Goal: Task Accomplishment & Management: Complete application form

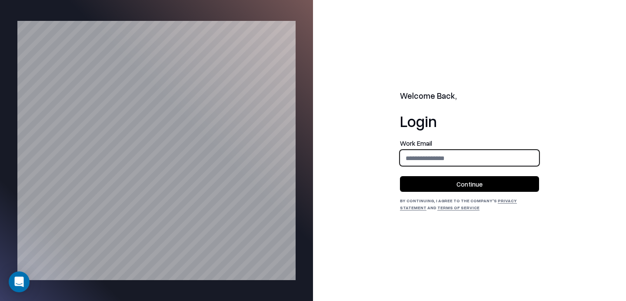
click at [317, 156] on input "email" at bounding box center [470, 158] width 138 height 16
type input "**********"
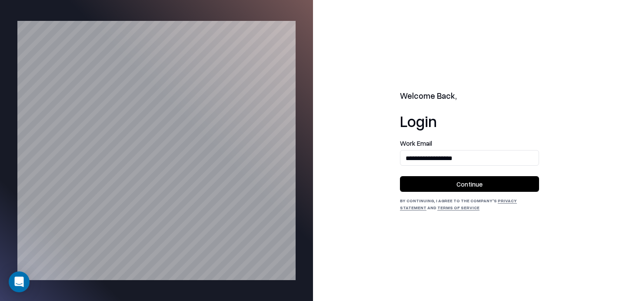
click at [317, 182] on button "Continue" at bounding box center [469, 184] width 139 height 16
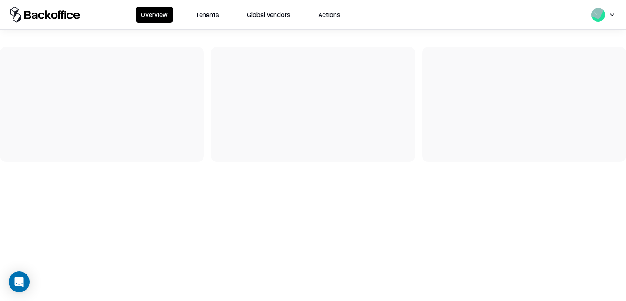
click at [212, 13] on button "Tenants" at bounding box center [208, 15] width 34 height 16
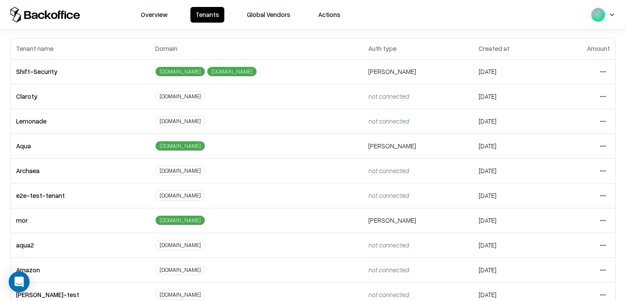
scroll to position [44, 0]
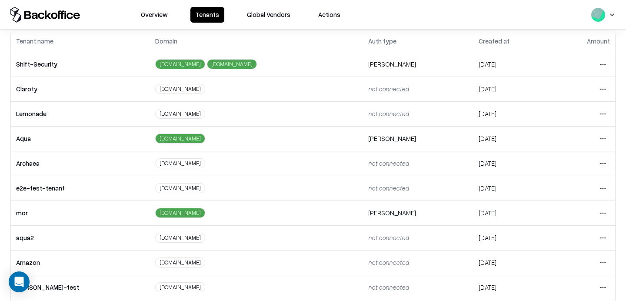
click at [611, 184] on td "Open menu" at bounding box center [584, 188] width 64 height 25
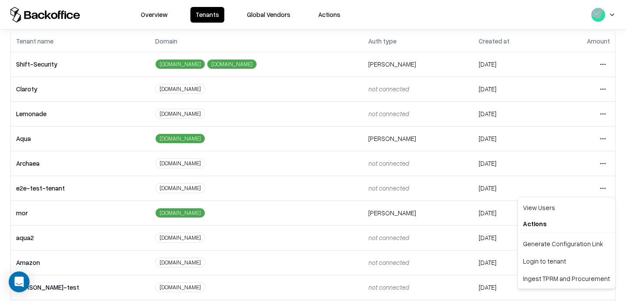
click at [606, 184] on html "Overview Tenants Global Vendors Actions Tenants Add Tenant Tenant name Domain A…" at bounding box center [313, 150] width 626 height 301
click at [551, 258] on div "Login to tenant" at bounding box center [567, 260] width 94 height 17
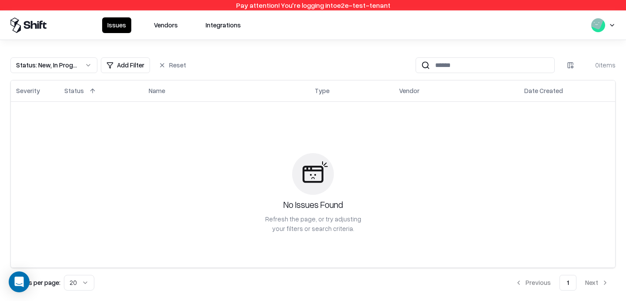
click at [164, 29] on button "Vendors" at bounding box center [166, 25] width 34 height 16
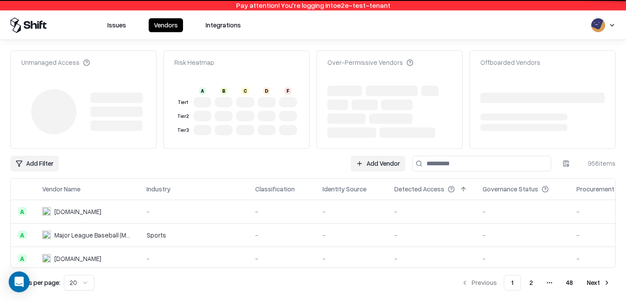
click at [226, 26] on button "Integrations" at bounding box center [224, 25] width 46 height 14
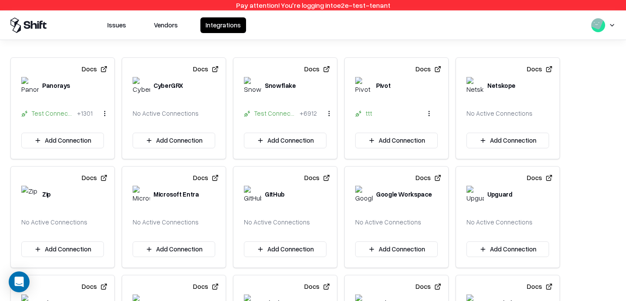
click at [123, 25] on button "Issues" at bounding box center [116, 25] width 29 height 16
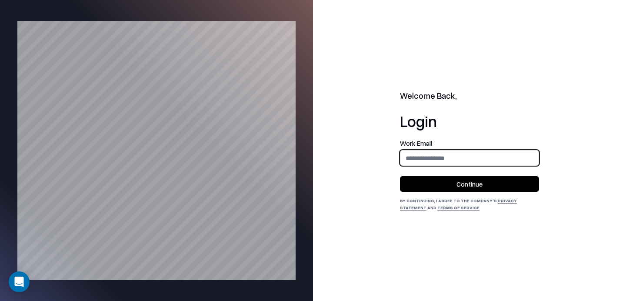
click at [483, 161] on input "email" at bounding box center [470, 158] width 138 height 16
type input "**********"
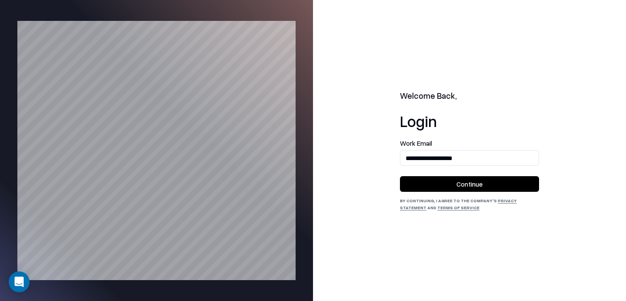
click at [459, 189] on button "Continue" at bounding box center [469, 184] width 139 height 16
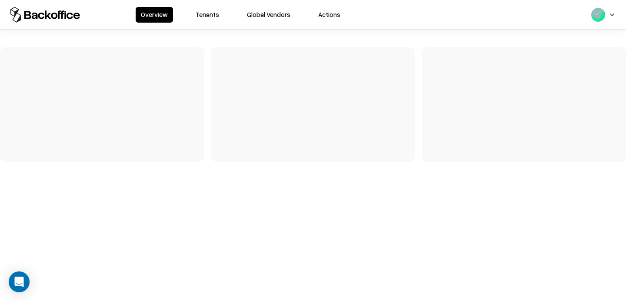
click at [208, 14] on button "Tenants" at bounding box center [208, 15] width 34 height 16
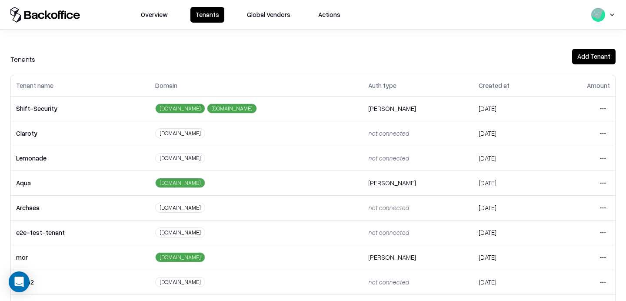
click at [604, 109] on html "Overview Tenants Global Vendors Actions Tenants Add Tenant Tenant name Domain A…" at bounding box center [313, 150] width 626 height 301
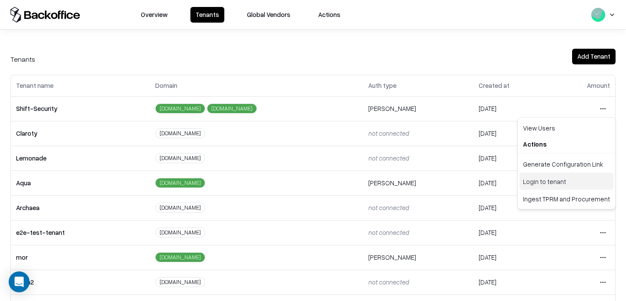
click at [539, 178] on div "Login to tenant" at bounding box center [567, 181] width 94 height 17
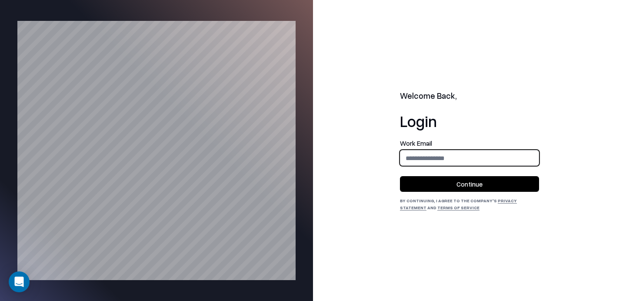
click at [430, 157] on input "email" at bounding box center [470, 158] width 138 height 16
type input "**********"
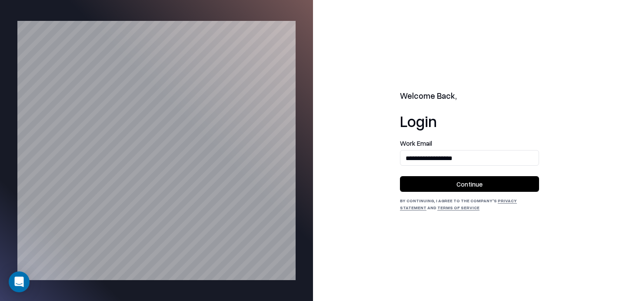
click at [464, 180] on button "Continue" at bounding box center [469, 184] width 139 height 16
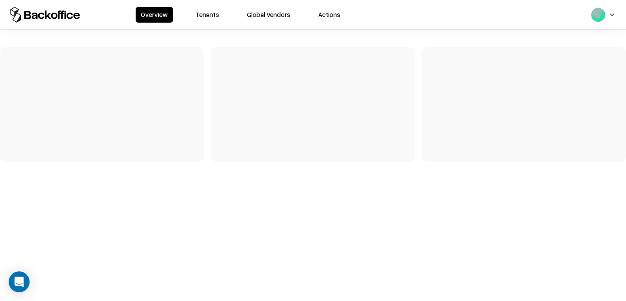
click at [203, 13] on button "Tenants" at bounding box center [208, 15] width 34 height 16
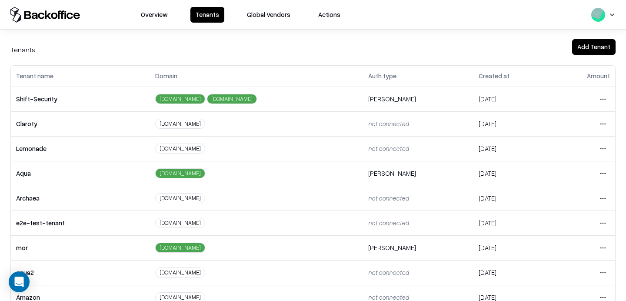
scroll to position [11, 0]
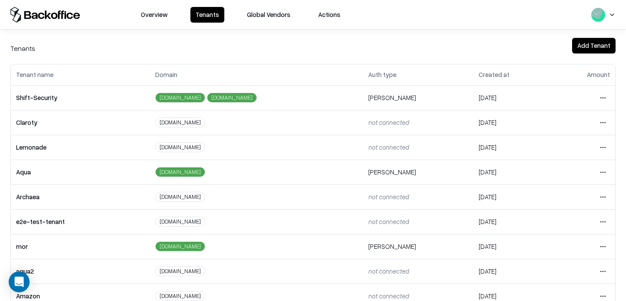
click at [608, 218] on html "Overview Tenants Global Vendors Actions Tenants Add Tenant Tenant name Domain A…" at bounding box center [313, 150] width 626 height 301
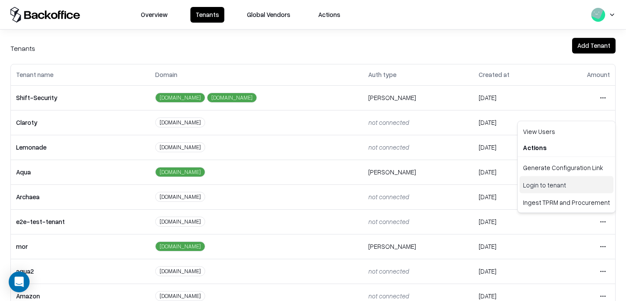
click at [537, 189] on div "Login to tenant" at bounding box center [567, 184] width 94 height 17
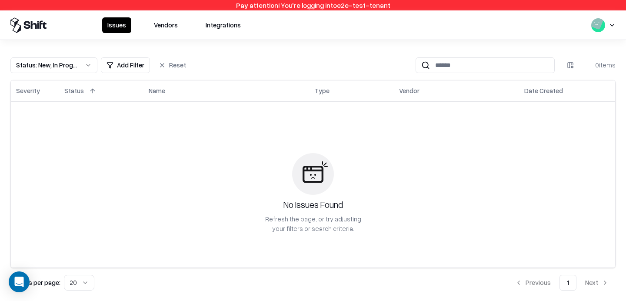
click at [160, 27] on button "Vendors" at bounding box center [166, 25] width 34 height 16
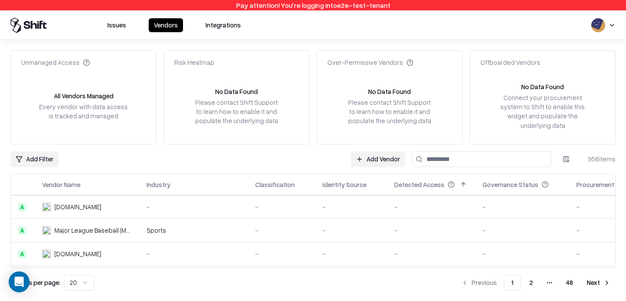
click at [223, 30] on button "Integrations" at bounding box center [224, 25] width 46 height 14
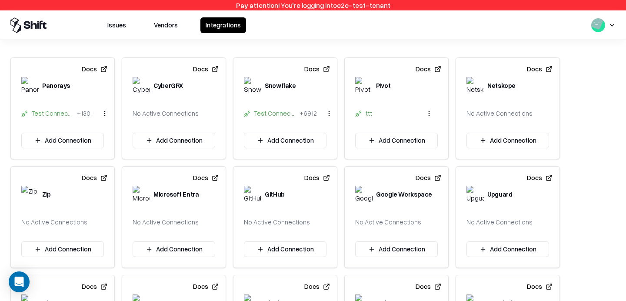
click at [158, 20] on button "Vendors" at bounding box center [166, 25] width 34 height 16
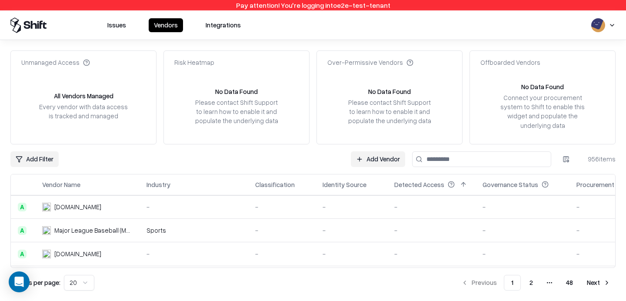
click at [381, 155] on link "Add Vendor" at bounding box center [378, 159] width 54 height 16
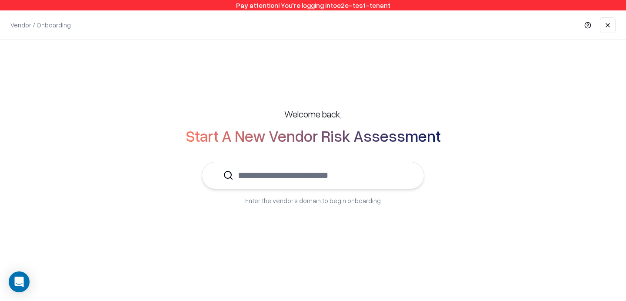
click at [342, 180] on input "text" at bounding box center [319, 175] width 170 height 27
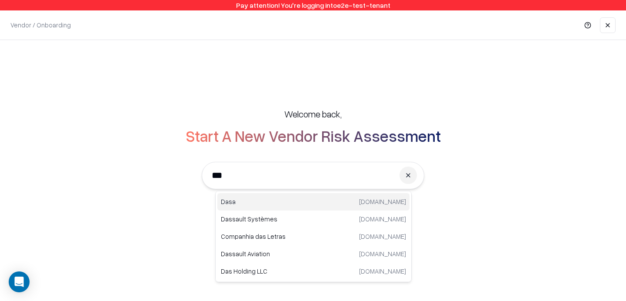
type input "****"
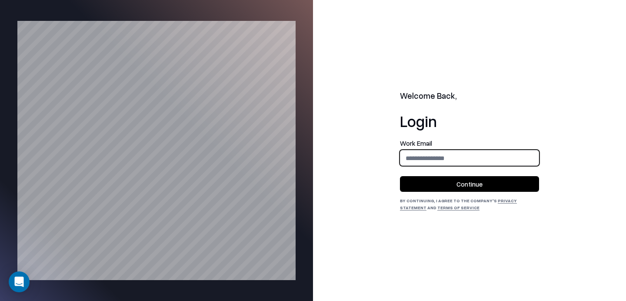
click at [416, 156] on input "email" at bounding box center [470, 158] width 138 height 16
type input "**********"
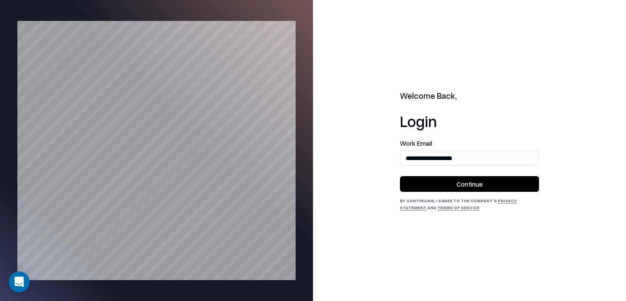
click at [449, 185] on button "Continue" at bounding box center [469, 184] width 139 height 16
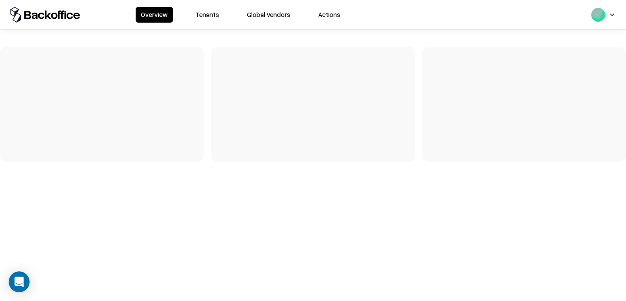
click at [210, 13] on button "Tenants" at bounding box center [208, 15] width 34 height 16
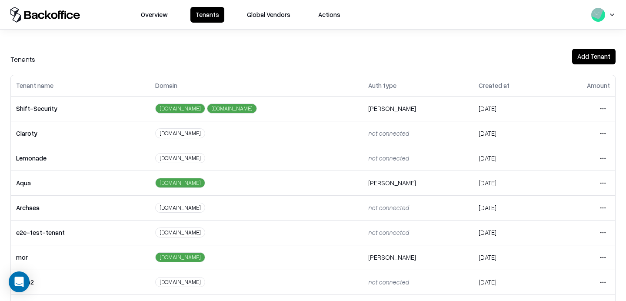
click at [603, 230] on html "Overview Tenants Global Vendors Actions Tenants Add Tenant Tenant name Domain A…" at bounding box center [313, 150] width 626 height 301
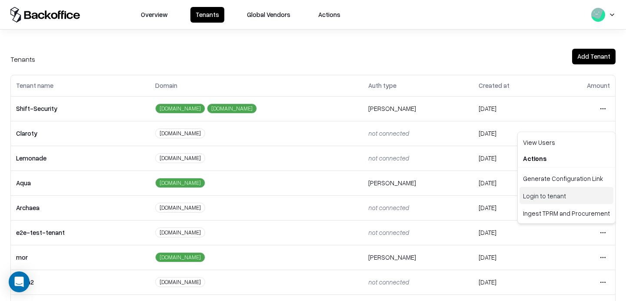
click at [561, 201] on div "Login to tenant" at bounding box center [567, 195] width 94 height 17
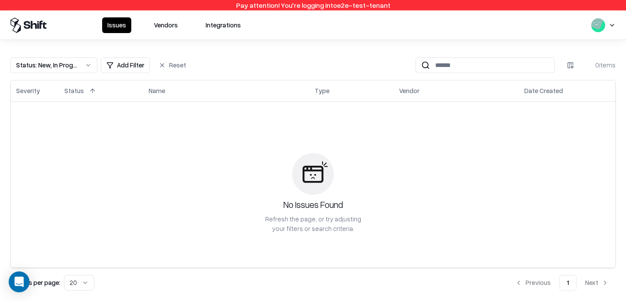
click at [167, 28] on button "Vendors" at bounding box center [166, 25] width 34 height 16
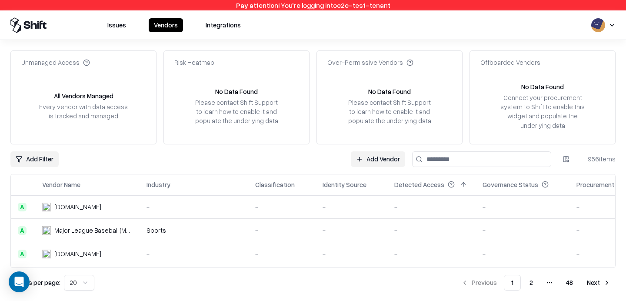
click at [325, 221] on td "-" at bounding box center [352, 230] width 72 height 23
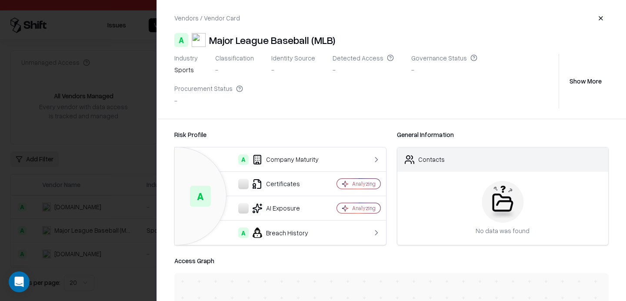
click at [606, 20] on button "button" at bounding box center [601, 18] width 16 height 16
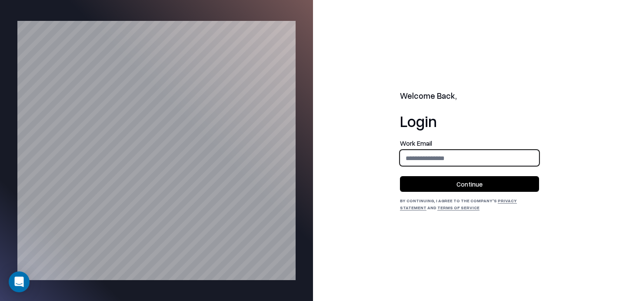
click at [464, 158] on input "email" at bounding box center [470, 158] width 138 height 16
type input "**********"
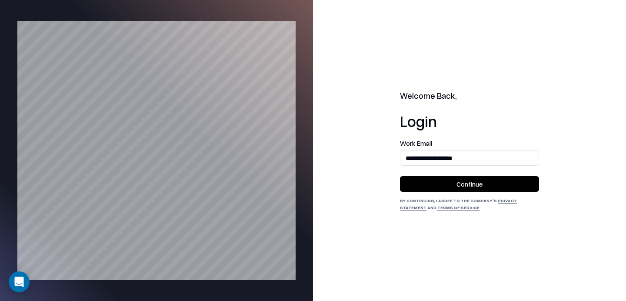
click at [456, 188] on button "Continue" at bounding box center [469, 184] width 139 height 16
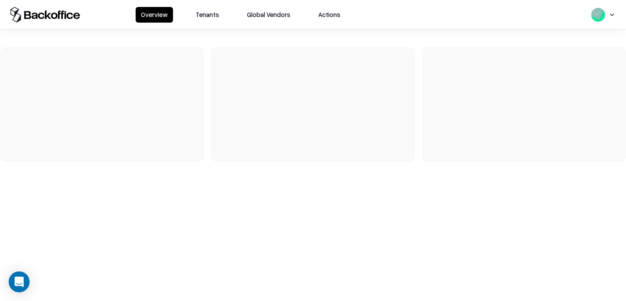
click at [208, 16] on button "Tenants" at bounding box center [208, 15] width 34 height 16
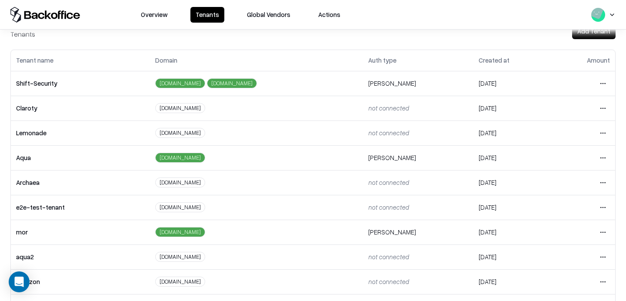
scroll to position [25, 0]
click at [604, 205] on html "Overview Tenants Global Vendors Actions Tenants Add Tenant Tenant name Domain A…" at bounding box center [313, 150] width 626 height 301
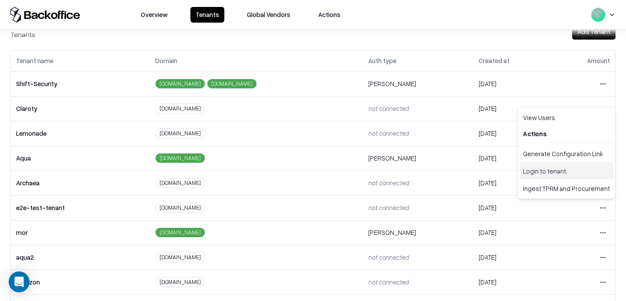
click at [549, 173] on div "Login to tenant" at bounding box center [567, 170] width 94 height 17
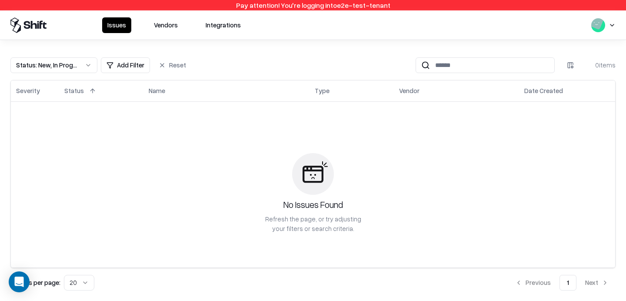
click at [167, 24] on button "Vendors" at bounding box center [166, 25] width 34 height 16
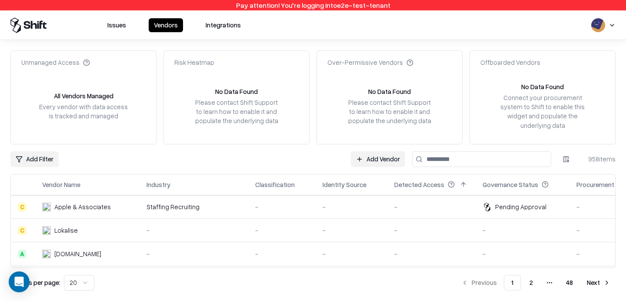
click at [368, 161] on link "Add Vendor" at bounding box center [378, 159] width 54 height 16
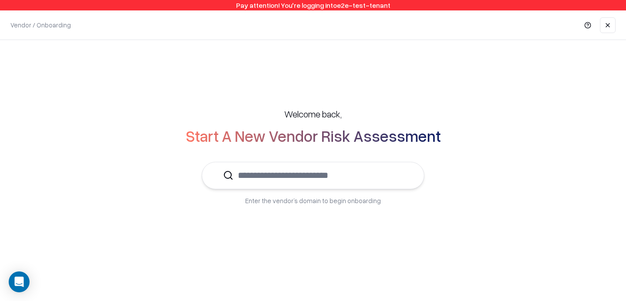
click at [343, 168] on input "text" at bounding box center [319, 175] width 170 height 27
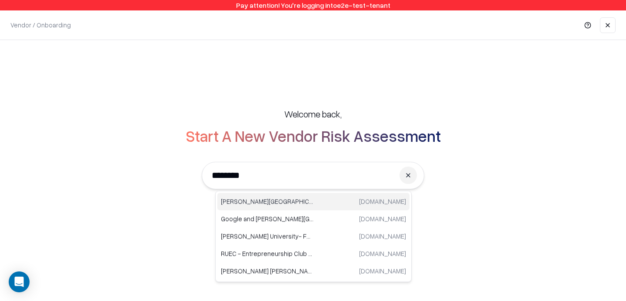
click at [285, 204] on p "[PERSON_NAME][GEOGRAPHIC_DATA]" at bounding box center [267, 201] width 93 height 9
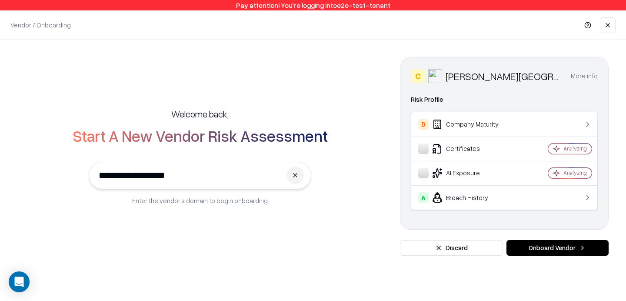
type input "**********"
click at [551, 249] on button "Onboard Vendor" at bounding box center [558, 248] width 102 height 16
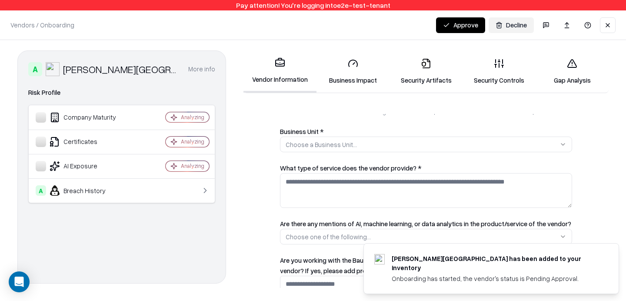
scroll to position [194, 0]
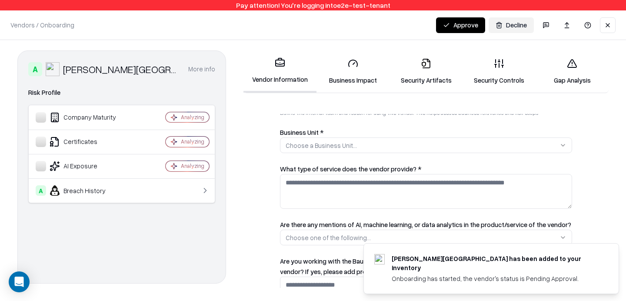
click at [390, 149] on button "Choose a Business Unit..." at bounding box center [426, 145] width 292 height 16
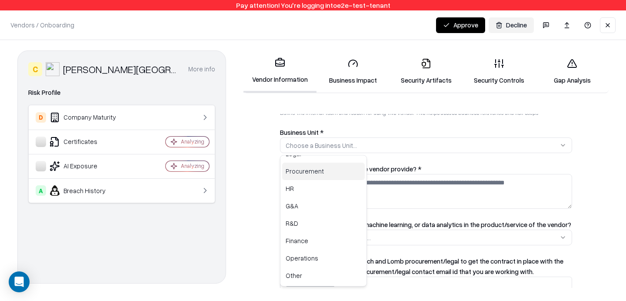
scroll to position [0, 0]
click at [339, 162] on div "Suggestions" at bounding box center [323, 159] width 83 height 5
click at [336, 165] on div "Customer Success" at bounding box center [323, 171] width 83 height 17
click at [446, 183] on html "**********" at bounding box center [313, 150] width 626 height 301
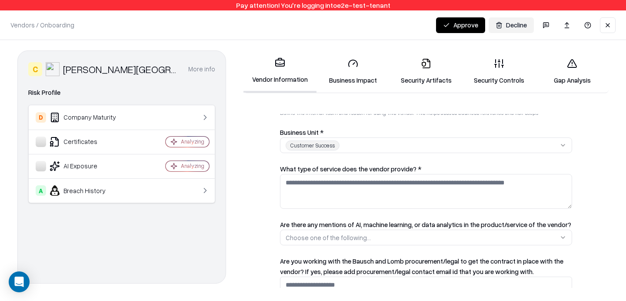
click at [446, 183] on textarea "What type of service does the vendor provide? *" at bounding box center [426, 191] width 292 height 35
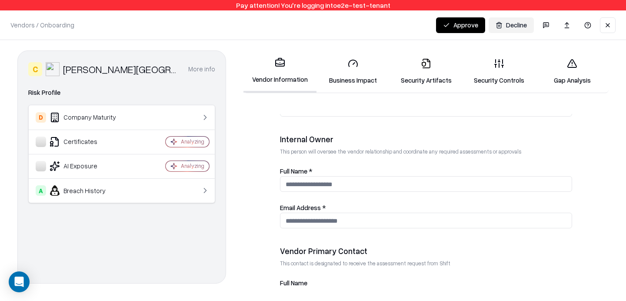
scroll to position [443, 0]
type textarea "***"
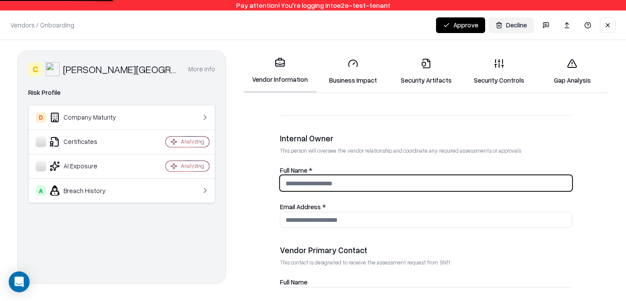
click at [372, 182] on input "Full Name *" at bounding box center [426, 183] width 291 height 16
type input "***"
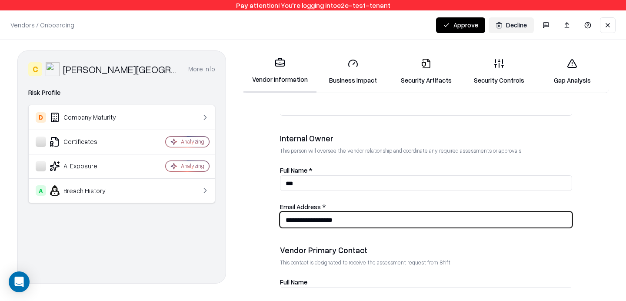
type input "**********"
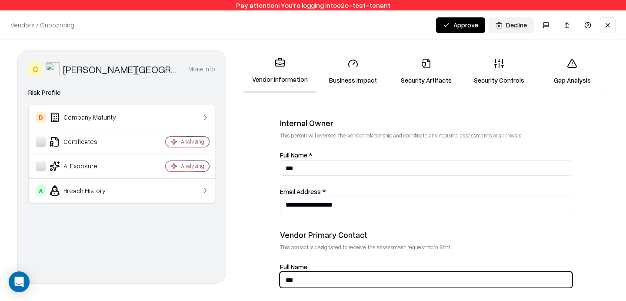
type input "***"
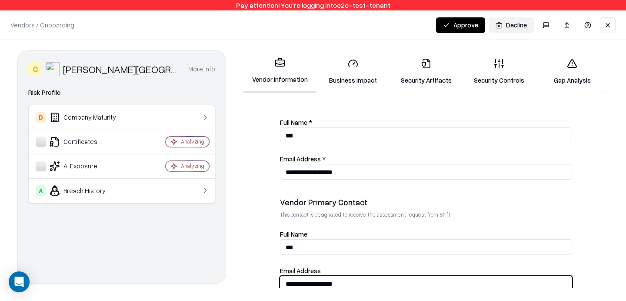
scroll to position [455, 0]
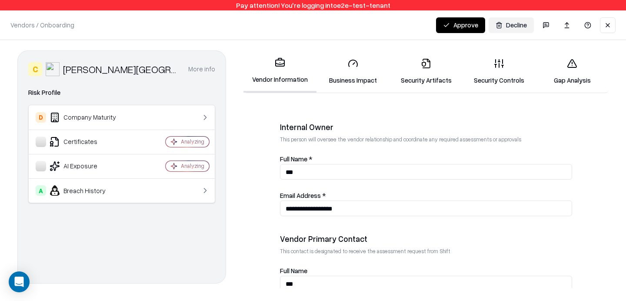
type input "**********"
click at [427, 67] on icon at bounding box center [426, 63] width 10 height 10
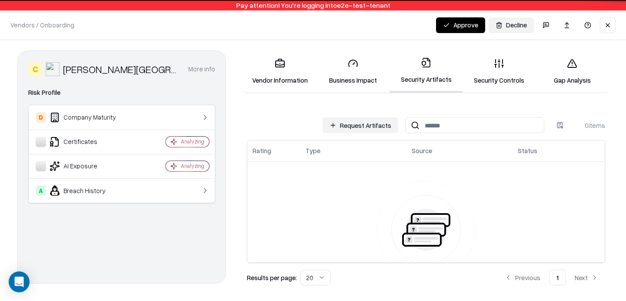
click at [372, 125] on button "Request Artifacts" at bounding box center [361, 125] width 76 height 16
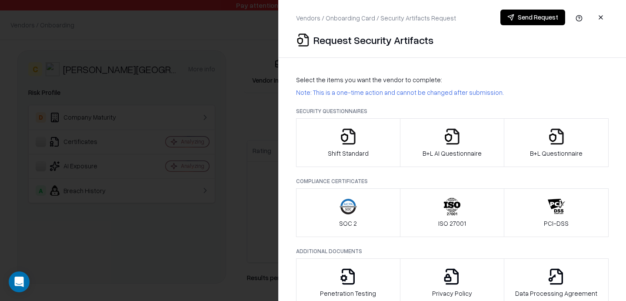
click at [463, 134] on div "B+L AI Questionnaire" at bounding box center [452, 143] width 59 height 30
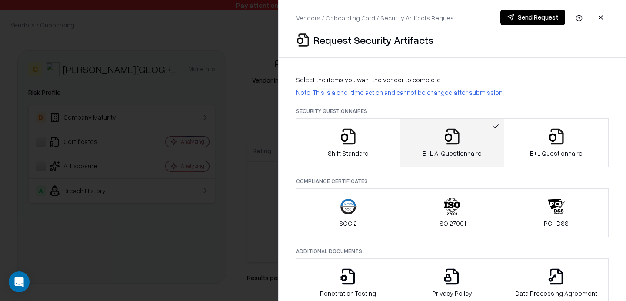
click at [546, 132] on div "B+L Questionnaire" at bounding box center [556, 143] width 53 height 30
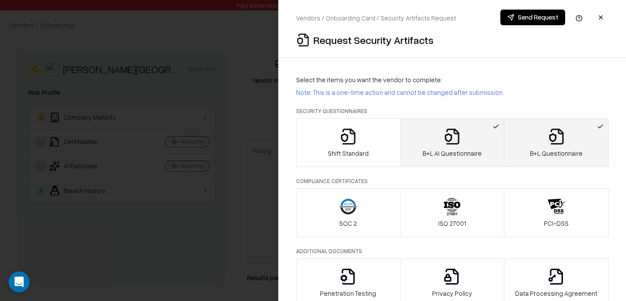
click at [522, 12] on button "Send Request" at bounding box center [533, 18] width 65 height 16
